Goal: Information Seeking & Learning: Learn about a topic

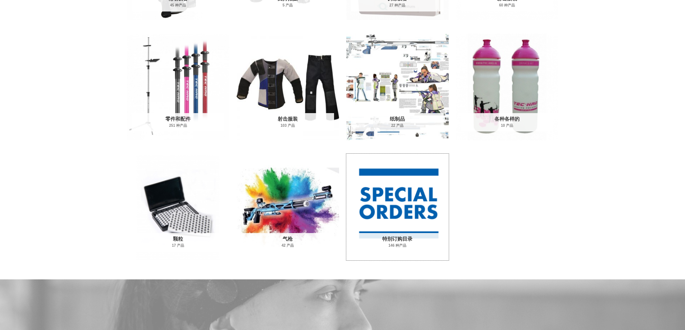
scroll to position [206, 0]
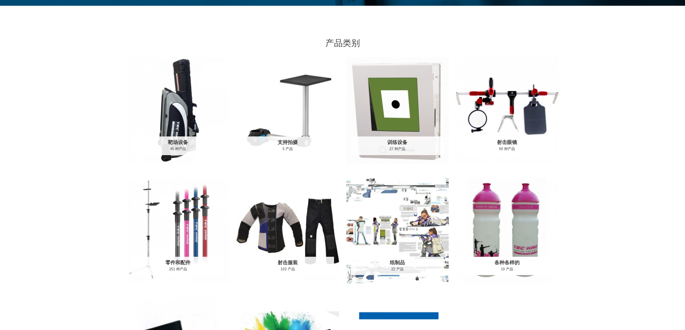
click at [503, 219] on img "访问产品类别杂项" at bounding box center [507, 231] width 102 height 107
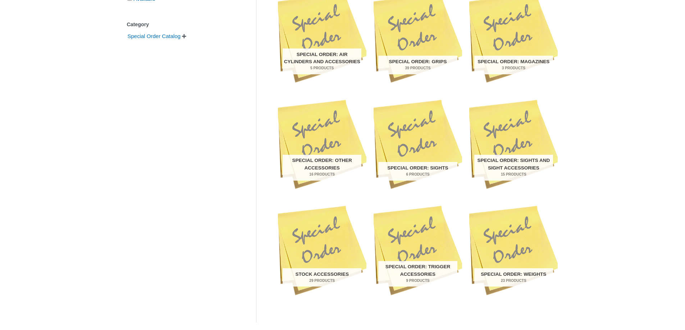
scroll to position [395, 0]
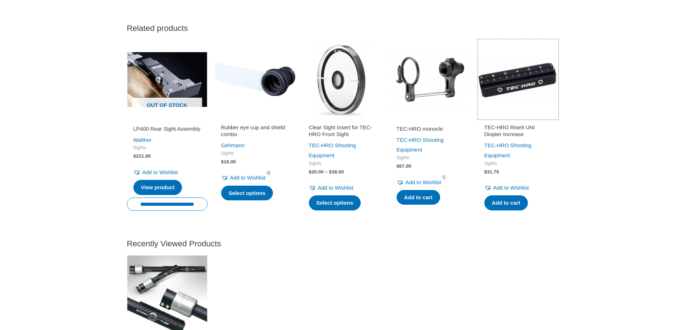
scroll to position [575, 0]
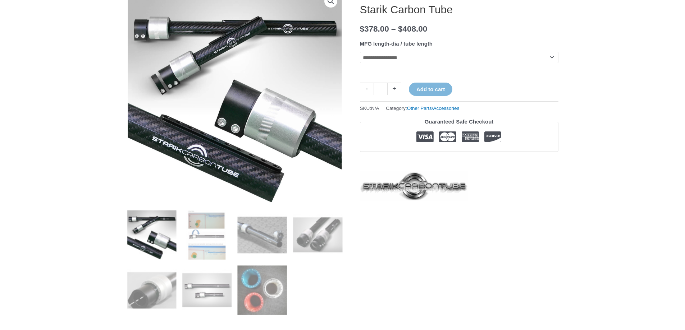
scroll to position [144, 0]
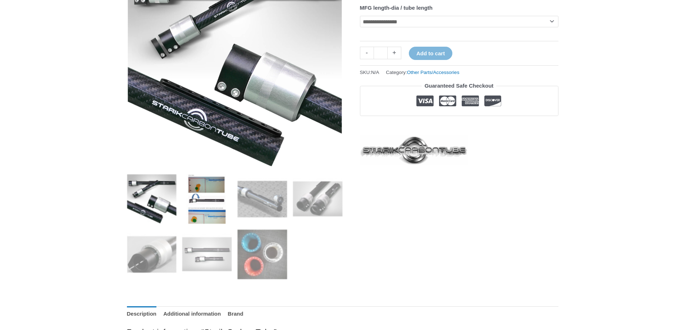
click at [201, 191] on img at bounding box center [207, 199] width 50 height 50
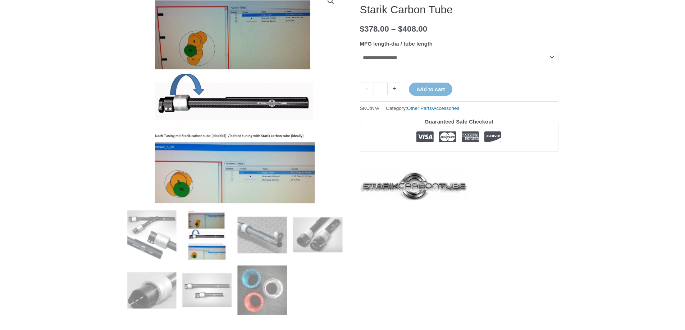
scroll to position [72, 0]
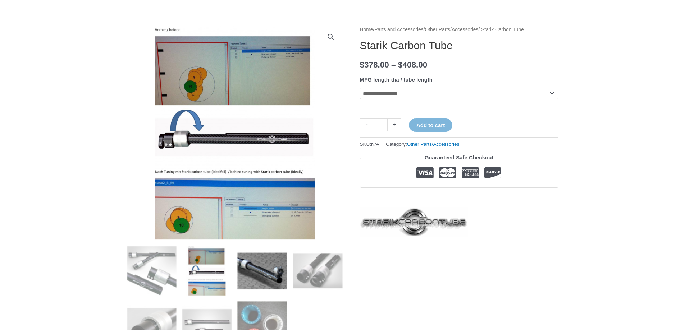
click at [265, 265] on img at bounding box center [262, 271] width 50 height 50
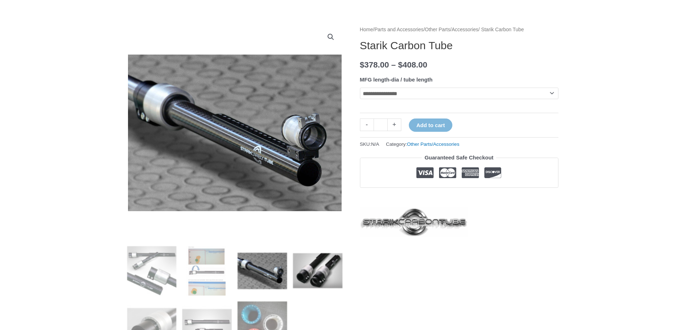
click at [318, 280] on img at bounding box center [318, 271] width 50 height 50
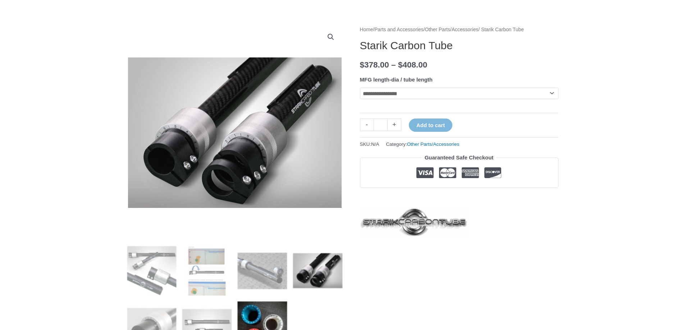
click at [259, 315] on img at bounding box center [262, 327] width 50 height 50
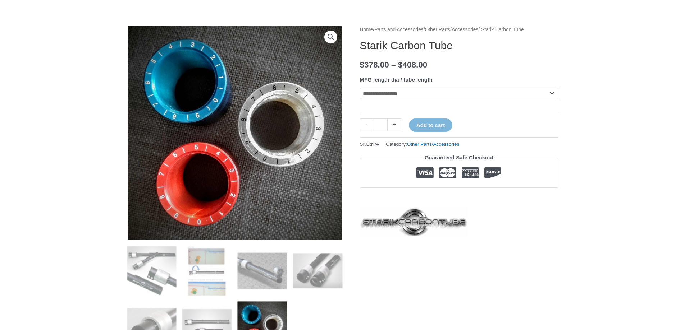
scroll to position [144, 0]
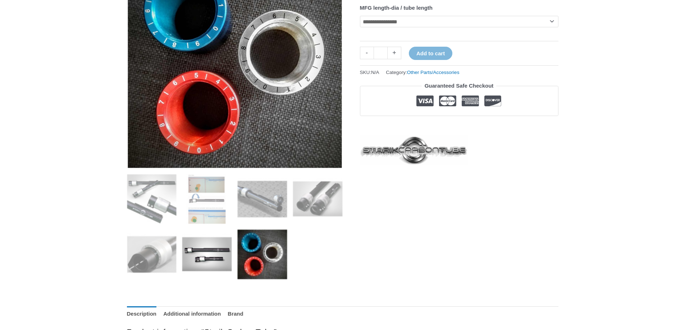
click at [219, 262] on img at bounding box center [207, 255] width 50 height 50
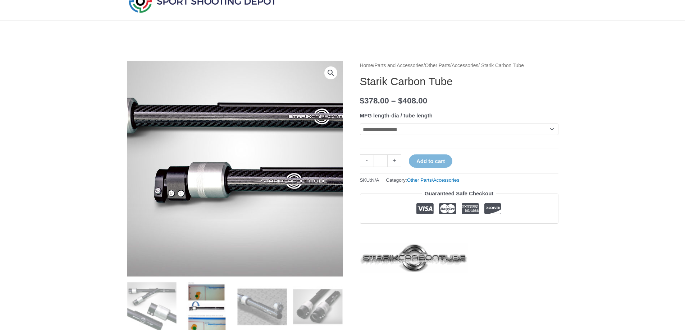
scroll to position [180, 0]
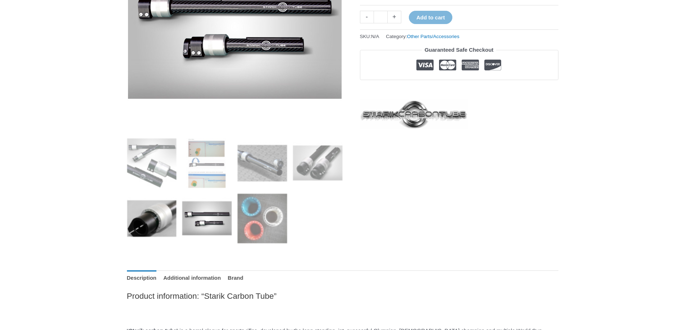
click at [151, 226] on img at bounding box center [152, 219] width 50 height 50
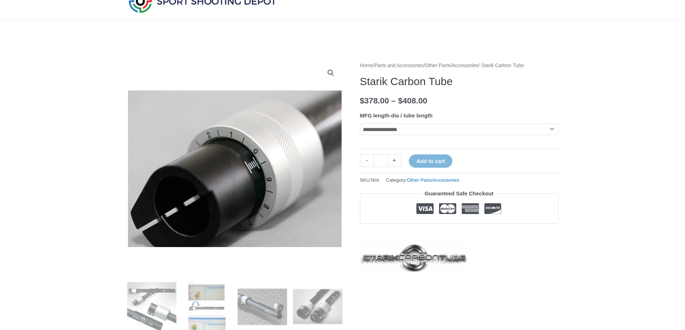
scroll to position [0, 0]
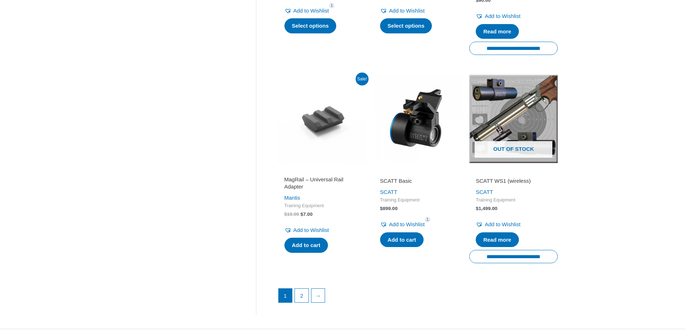
scroll to position [971, 0]
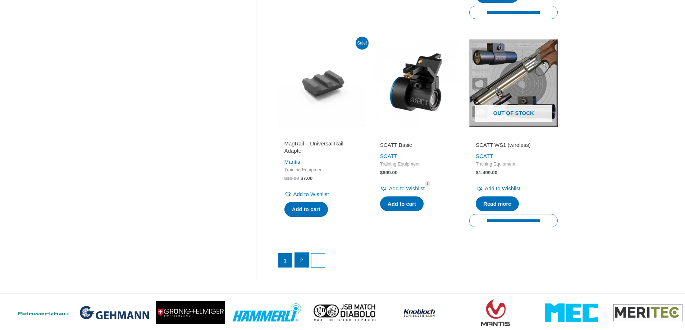
click at [301, 267] on link "2" at bounding box center [302, 260] width 14 height 14
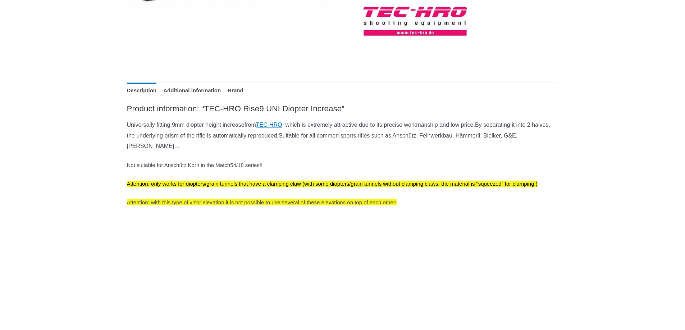
scroll to position [108, 0]
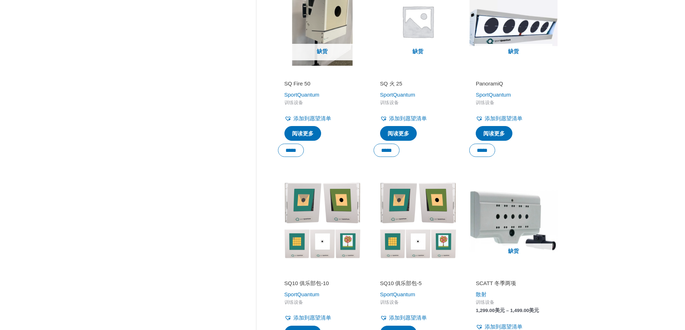
scroll to position [755, 0]
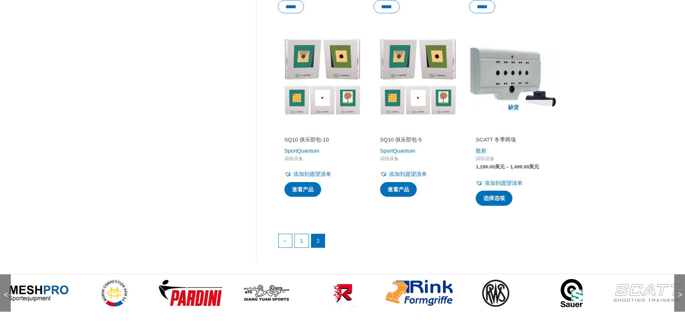
click at [271, 295] on img at bounding box center [266, 293] width 69 height 17
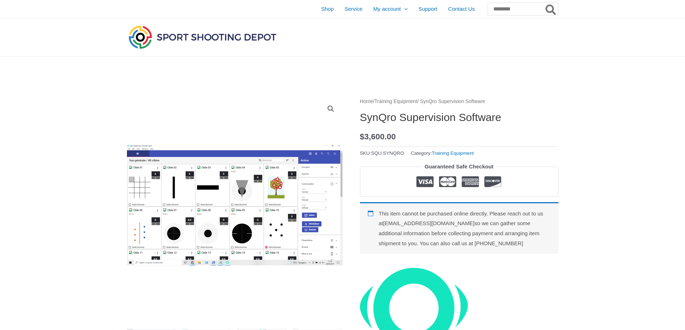
scroll to position [72, 0]
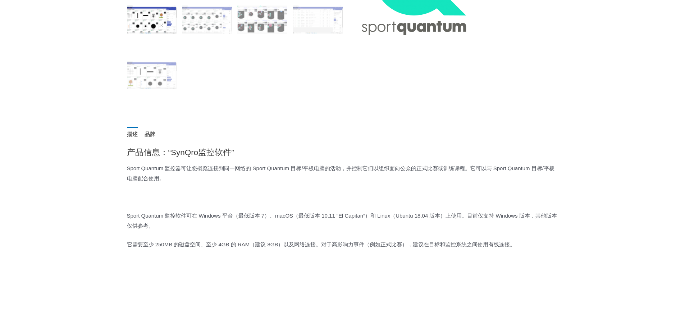
scroll to position [144, 0]
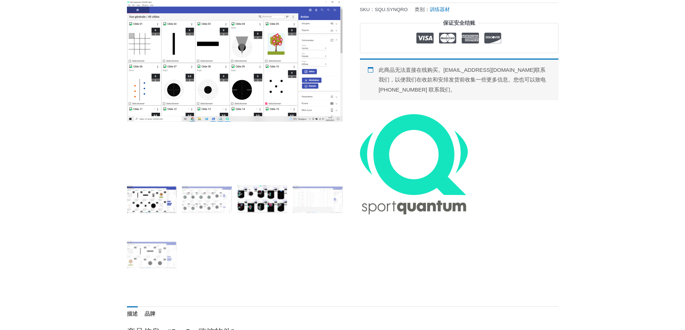
click at [263, 197] on img at bounding box center [262, 199] width 50 height 50
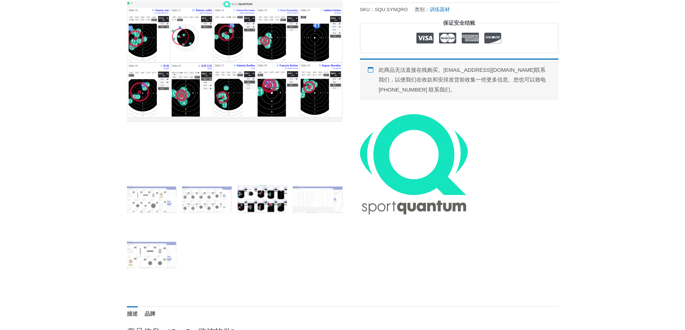
scroll to position [36, 0]
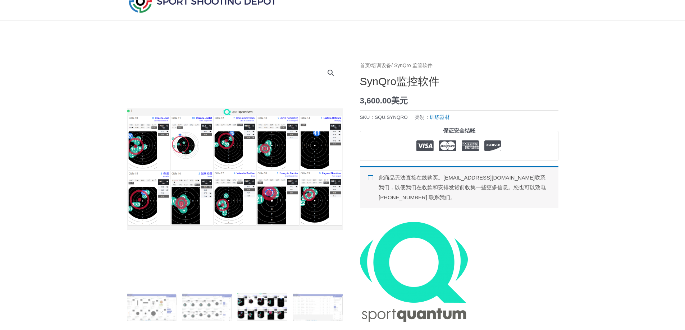
click at [224, 182] on img at bounding box center [235, 169] width 216 height 216
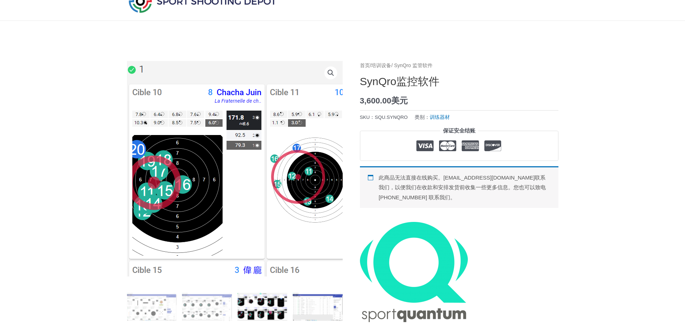
scroll to position [180, 0]
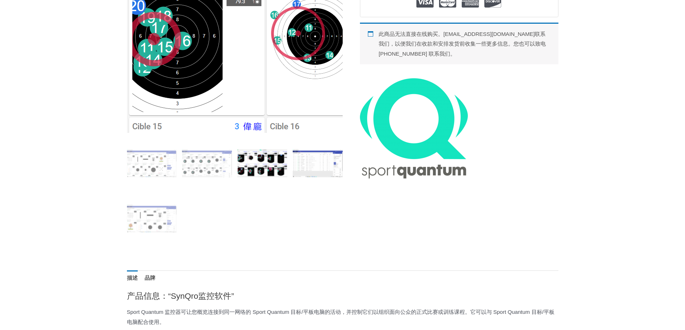
click at [309, 169] on img at bounding box center [318, 163] width 50 height 50
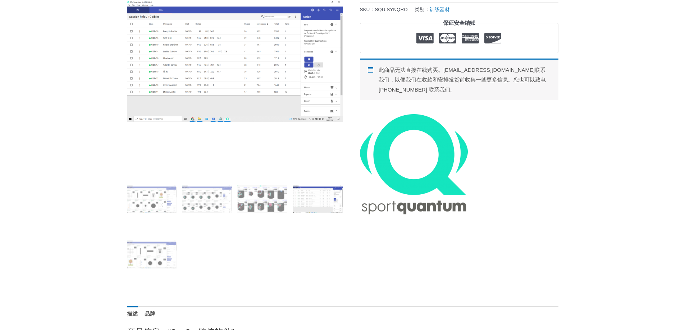
scroll to position [216, 0]
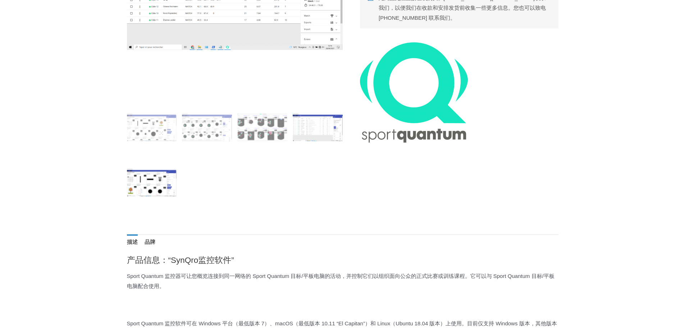
click at [158, 184] on img at bounding box center [152, 183] width 50 height 50
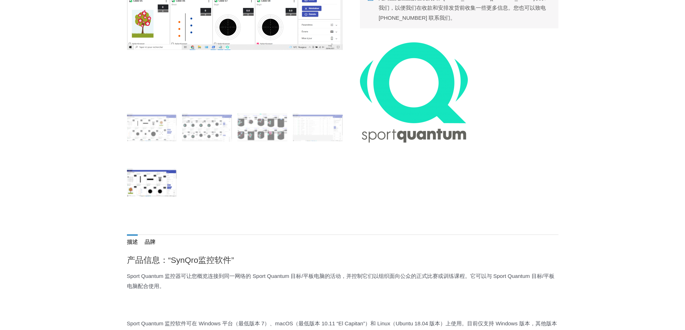
scroll to position [72, 0]
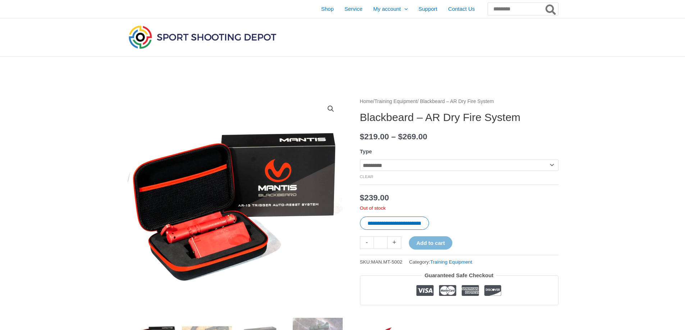
scroll to position [180, 0]
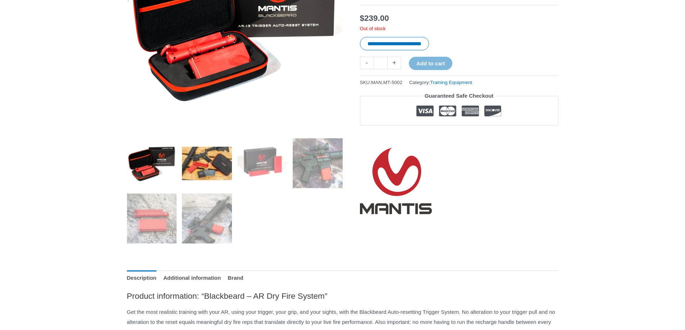
click at [210, 165] on img at bounding box center [207, 163] width 50 height 50
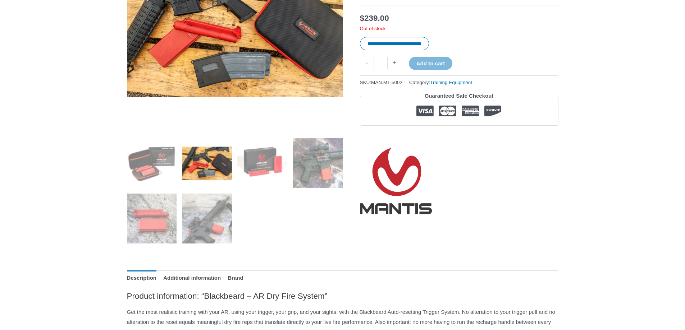
scroll to position [72, 0]
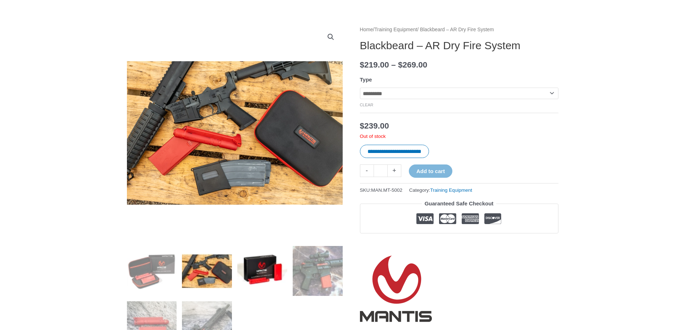
click at [270, 266] on img at bounding box center [262, 271] width 50 height 50
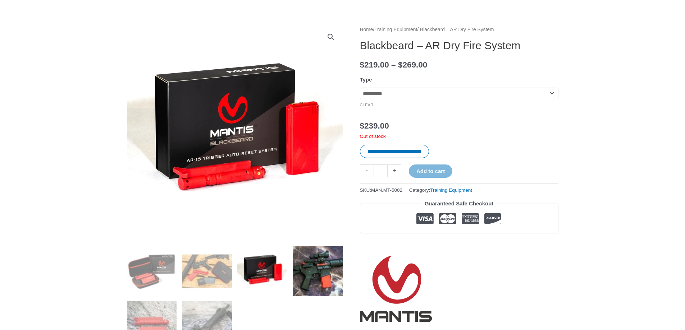
click at [322, 274] on img at bounding box center [318, 271] width 50 height 50
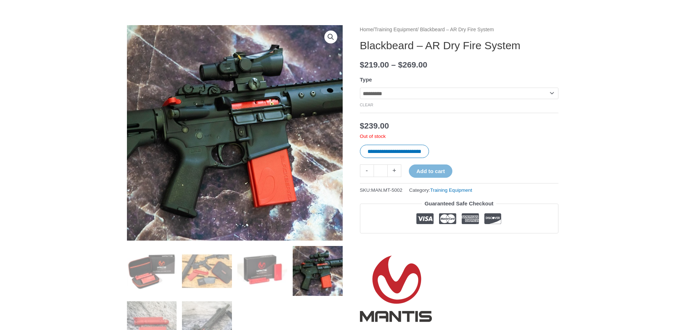
scroll to position [144, 0]
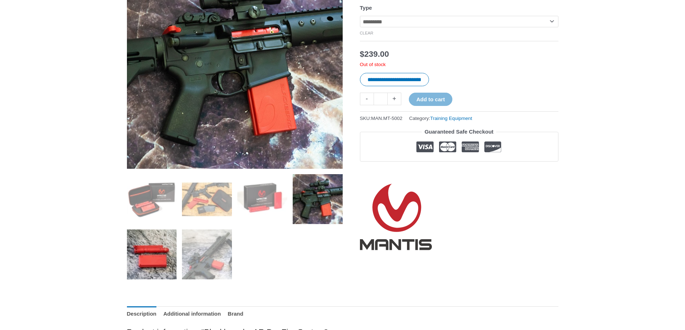
click at [165, 263] on img at bounding box center [152, 255] width 50 height 50
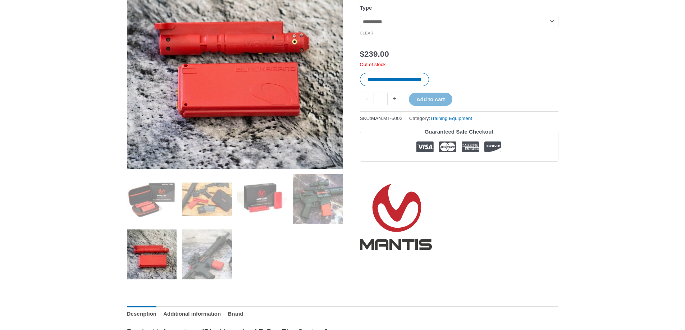
click at [272, 83] on img at bounding box center [235, 61] width 216 height 216
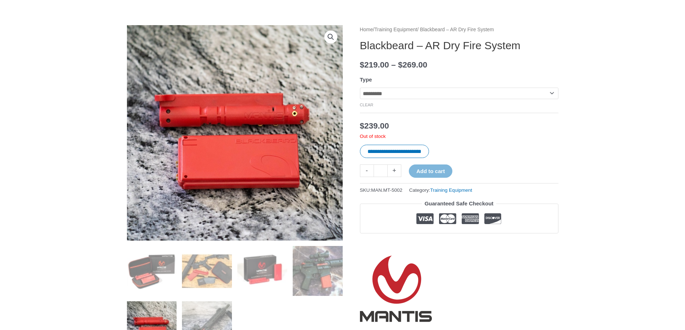
click at [329, 36] on link "View full-screen image gallery" at bounding box center [330, 37] width 13 height 13
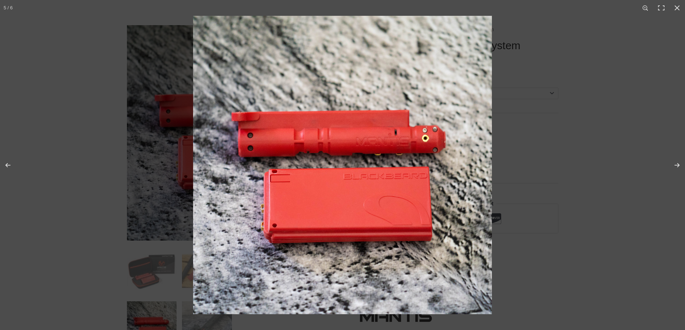
click at [298, 142] on img at bounding box center [342, 165] width 299 height 299
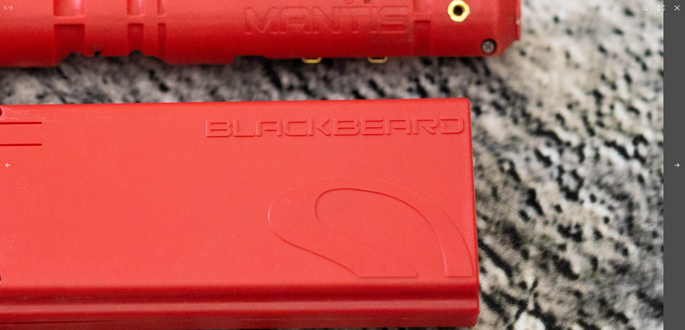
click at [379, 299] on img at bounding box center [203, 93] width 920 height 920
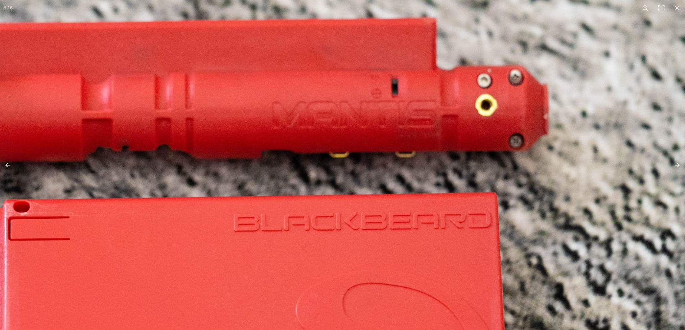
click at [428, 191] on img at bounding box center [231, 188] width 920 height 920
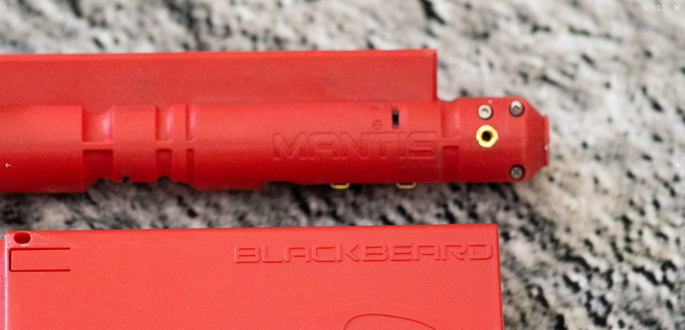
click at [679, 9] on button "Close (Esc)" at bounding box center [677, 8] width 16 height 16
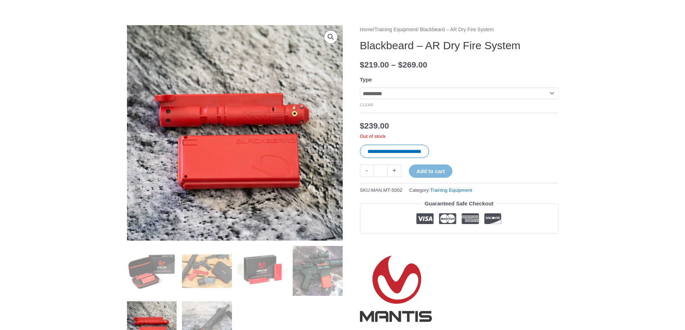
scroll to position [180, 0]
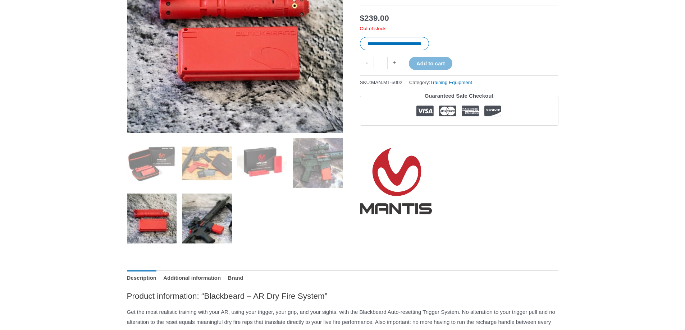
click at [217, 228] on img at bounding box center [207, 219] width 50 height 50
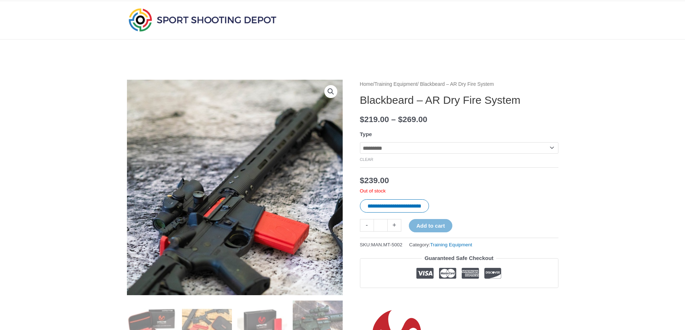
scroll to position [0, 0]
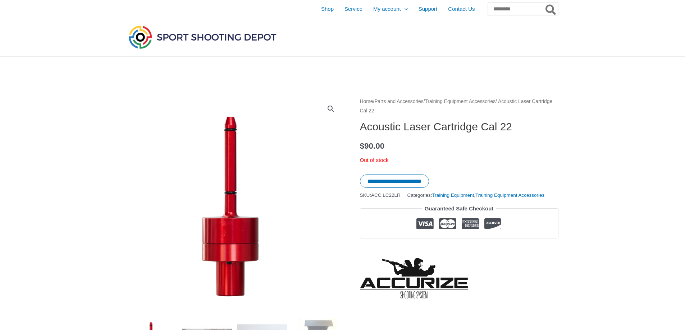
scroll to position [180, 0]
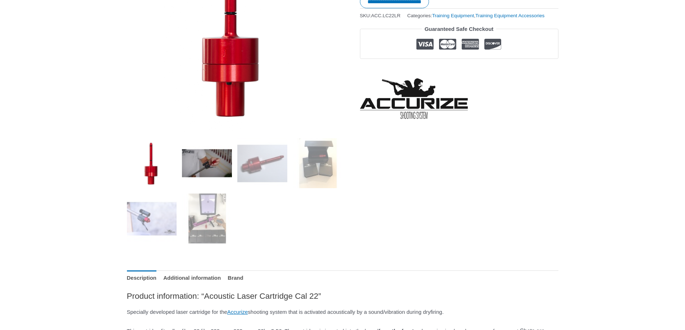
click at [203, 161] on img at bounding box center [207, 163] width 50 height 50
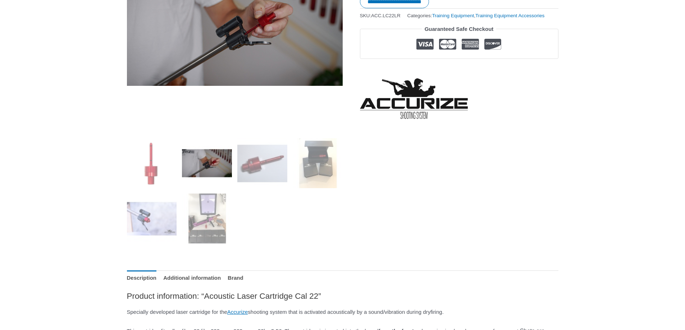
scroll to position [72, 0]
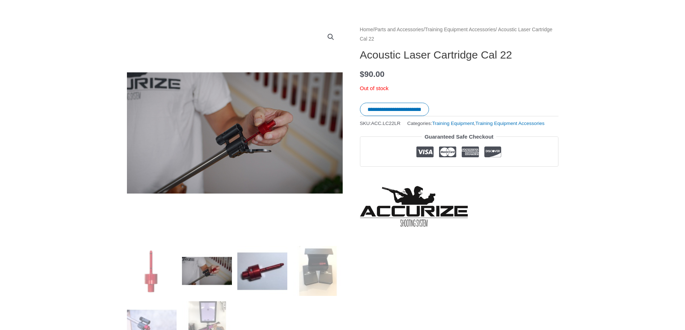
click at [262, 274] on img at bounding box center [262, 271] width 50 height 50
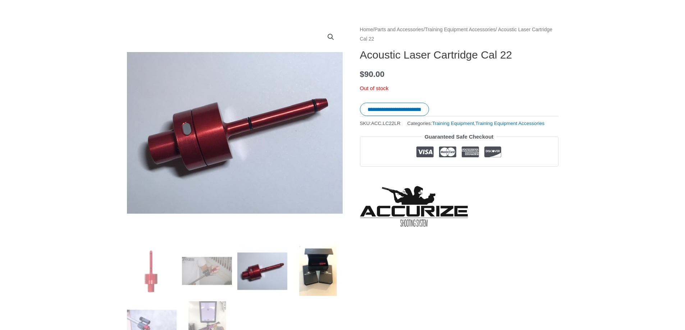
click at [319, 275] on img at bounding box center [318, 271] width 50 height 50
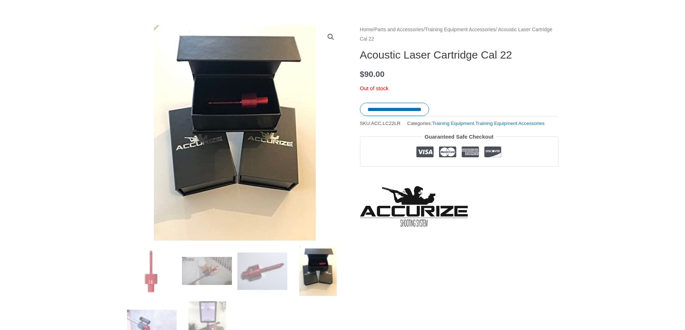
scroll to position [144, 0]
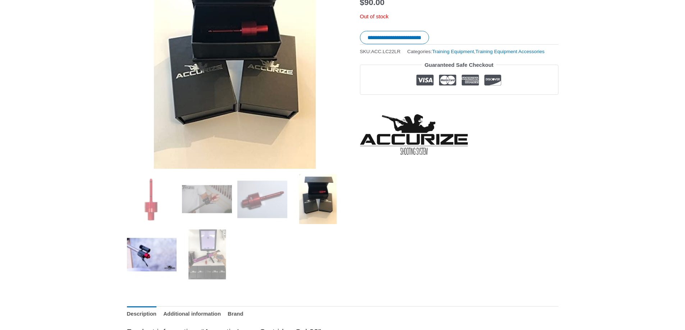
click at [146, 269] on img at bounding box center [152, 255] width 50 height 50
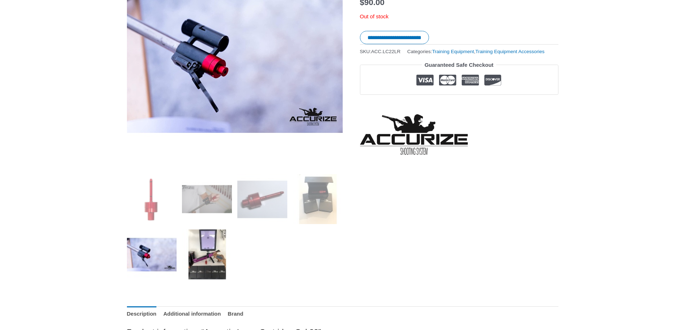
click at [200, 258] on img at bounding box center [207, 255] width 50 height 50
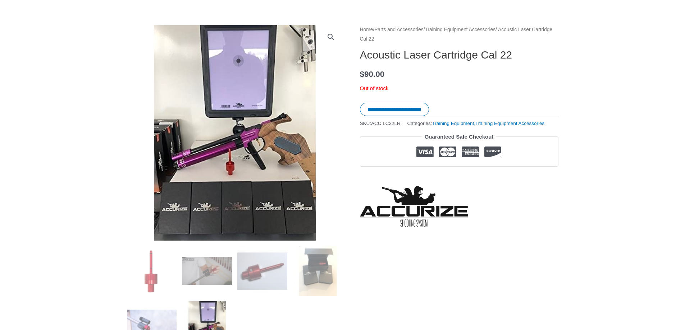
scroll to position [0, 0]
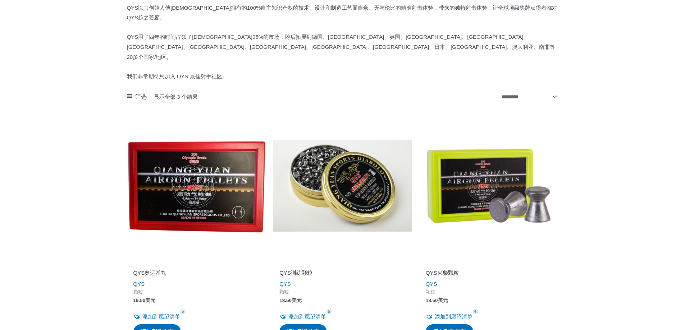
scroll to position [324, 0]
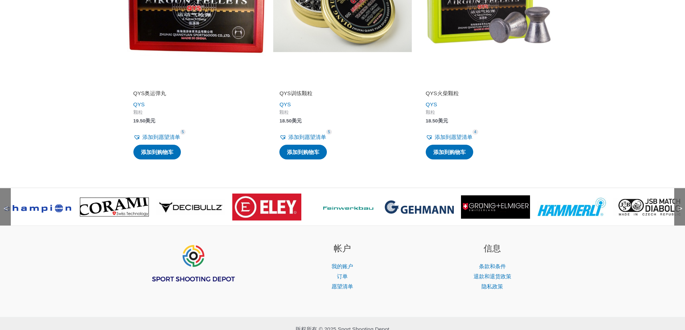
click at [679, 204] on font ">" at bounding box center [680, 208] width 5 height 9
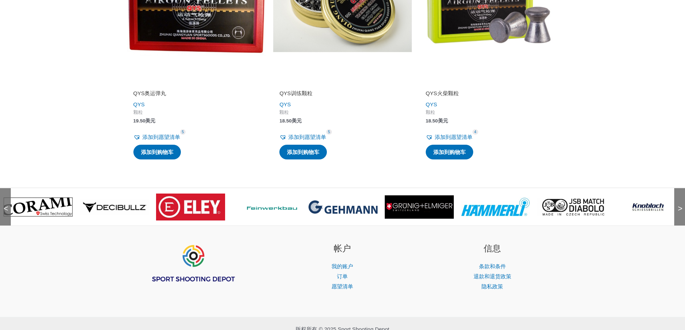
click at [679, 204] on font ">" at bounding box center [680, 208] width 5 height 9
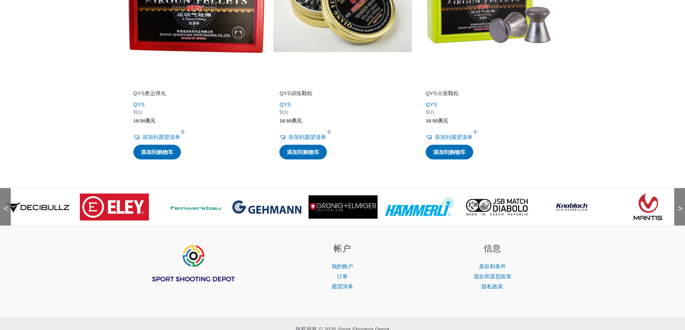
click at [679, 204] on font ">" at bounding box center [680, 208] width 5 height 9
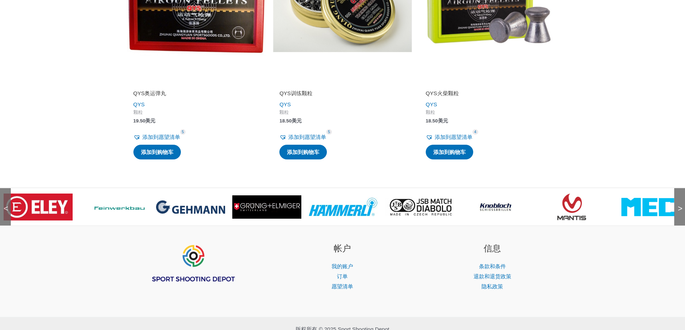
click at [679, 204] on font ">" at bounding box center [680, 208] width 5 height 9
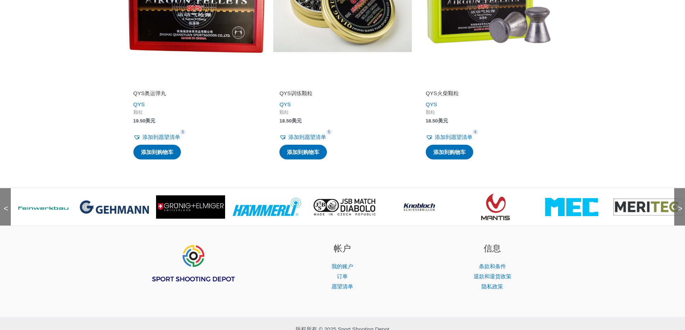
click at [679, 204] on font ">" at bounding box center [680, 208] width 5 height 9
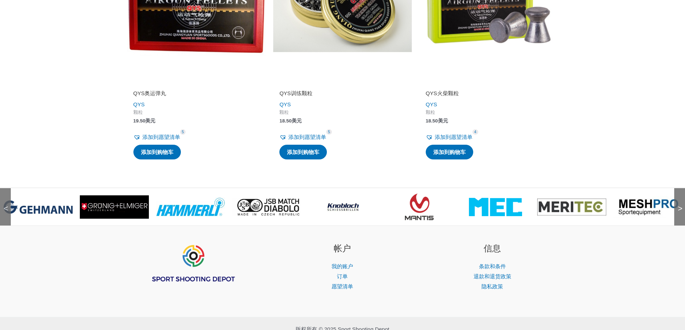
click at [679, 204] on font ">" at bounding box center [680, 208] width 5 height 9
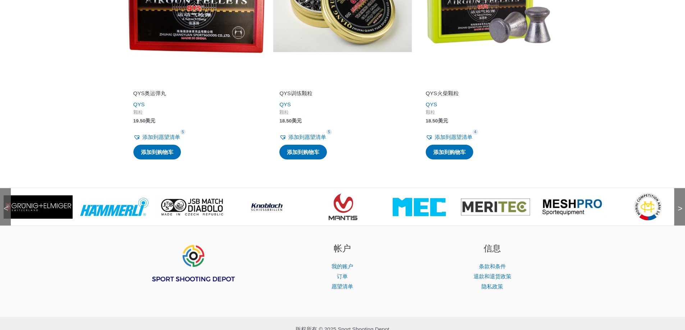
click at [679, 204] on font ">" at bounding box center [680, 208] width 5 height 9
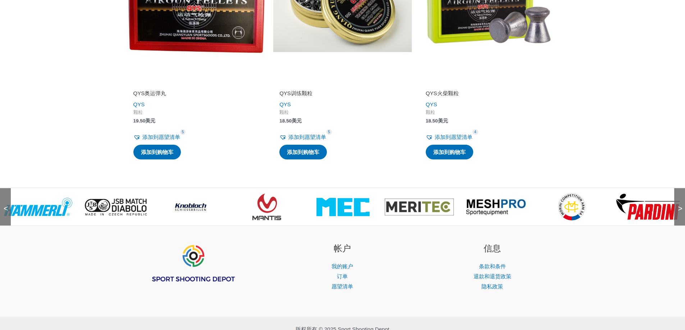
click at [679, 204] on font ">" at bounding box center [680, 208] width 5 height 9
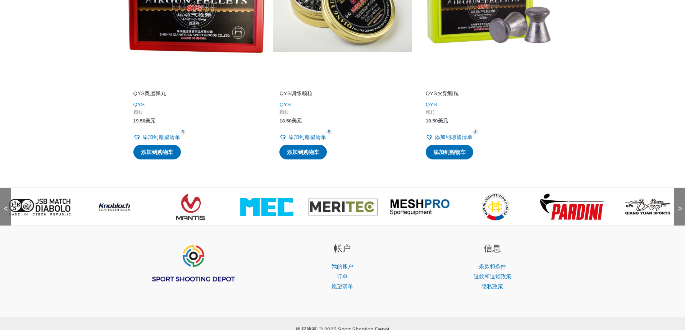
click at [679, 204] on font ">" at bounding box center [680, 208] width 5 height 9
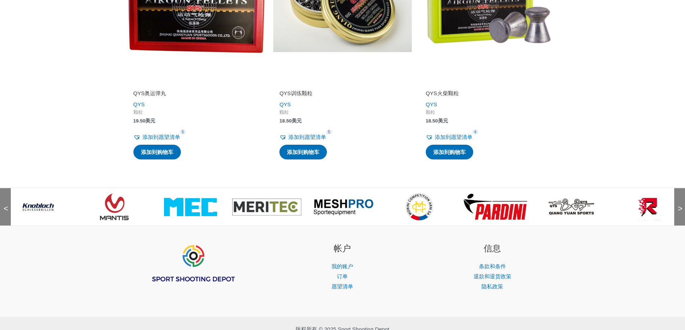
click at [679, 204] on font ">" at bounding box center [680, 208] width 5 height 9
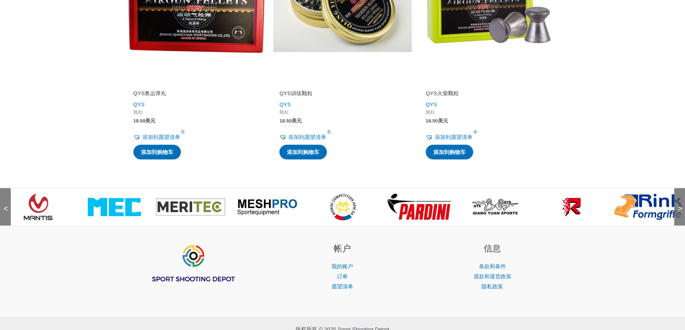
click at [679, 204] on font ">" at bounding box center [680, 208] width 5 height 9
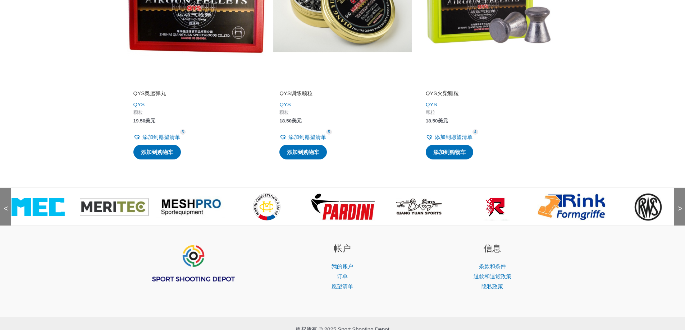
click at [679, 204] on font ">" at bounding box center [680, 208] width 5 height 9
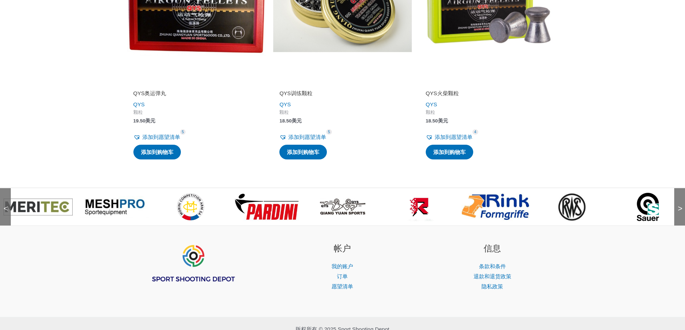
click at [679, 204] on font ">" at bounding box center [680, 208] width 5 height 9
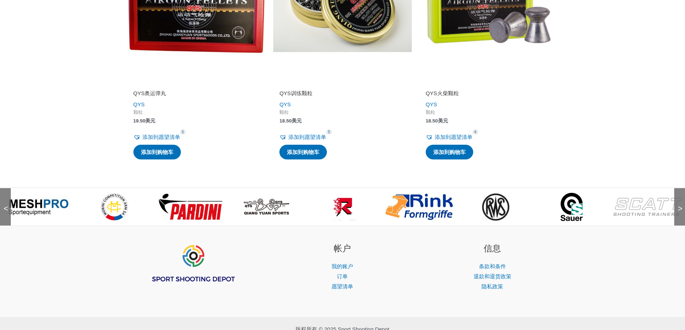
click at [679, 204] on font ">" at bounding box center [680, 208] width 5 height 9
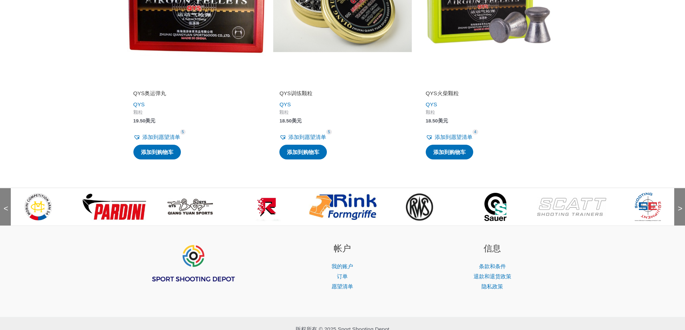
click at [679, 204] on font ">" at bounding box center [680, 208] width 5 height 9
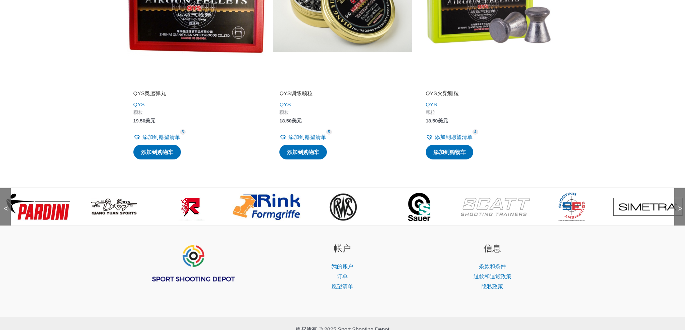
click at [419, 193] on img at bounding box center [419, 207] width 23 height 29
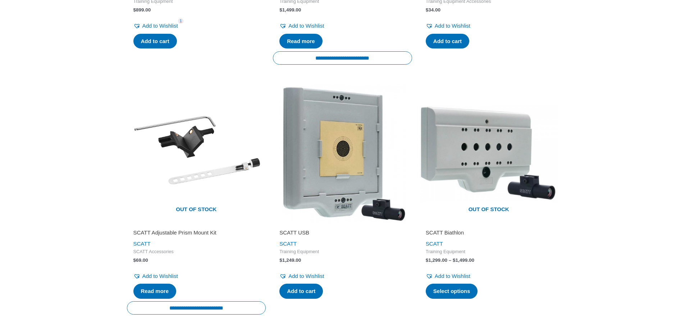
scroll to position [1258, 0]
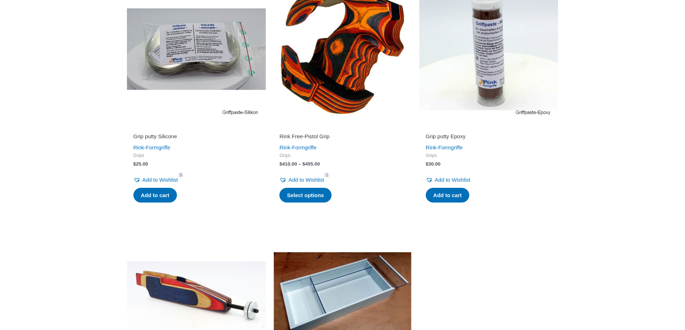
scroll to position [719, 0]
